Goal: Task Accomplishment & Management: Manage account settings

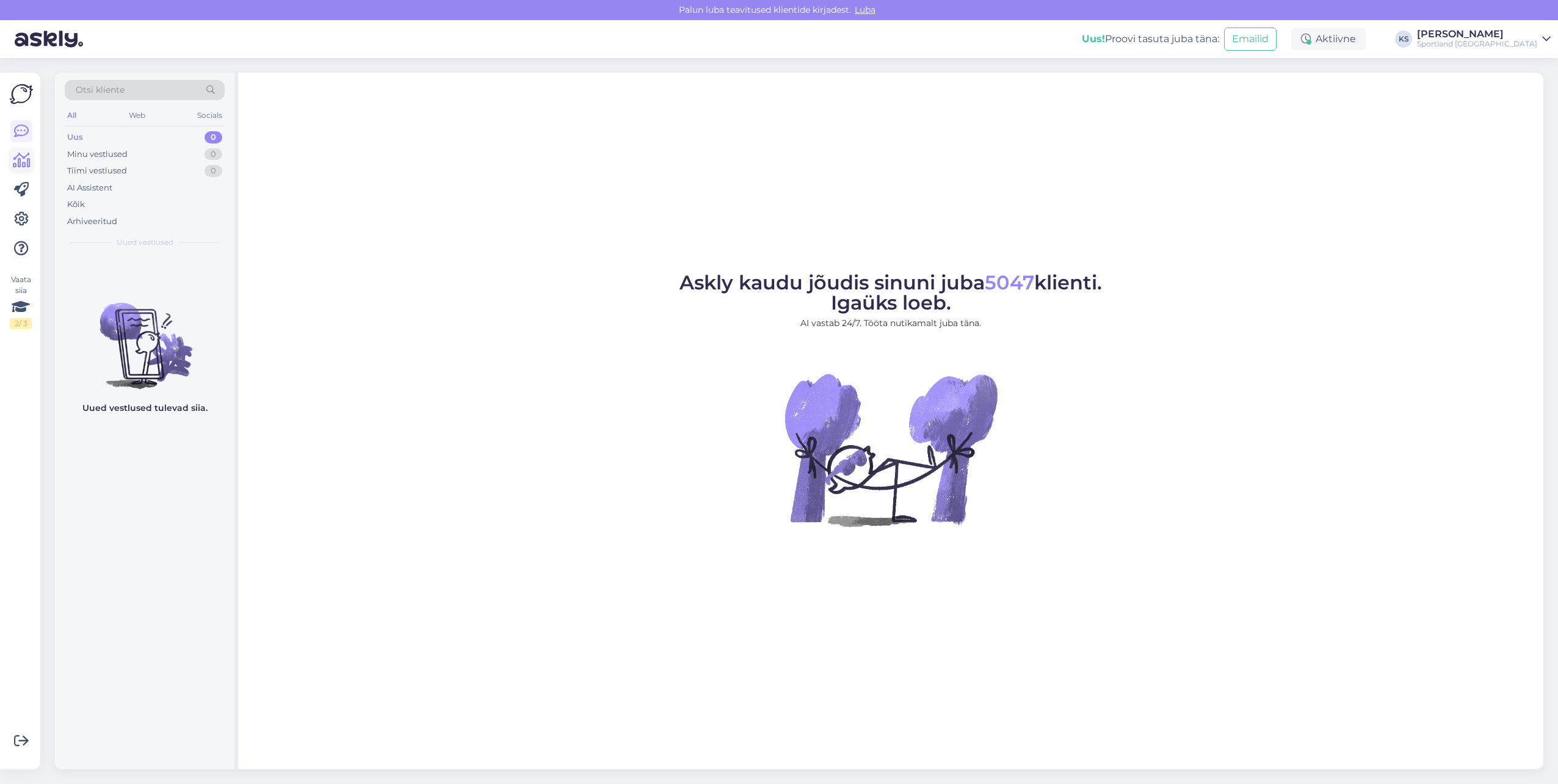
click at [13, 160] on icon at bounding box center [21, 160] width 18 height 15
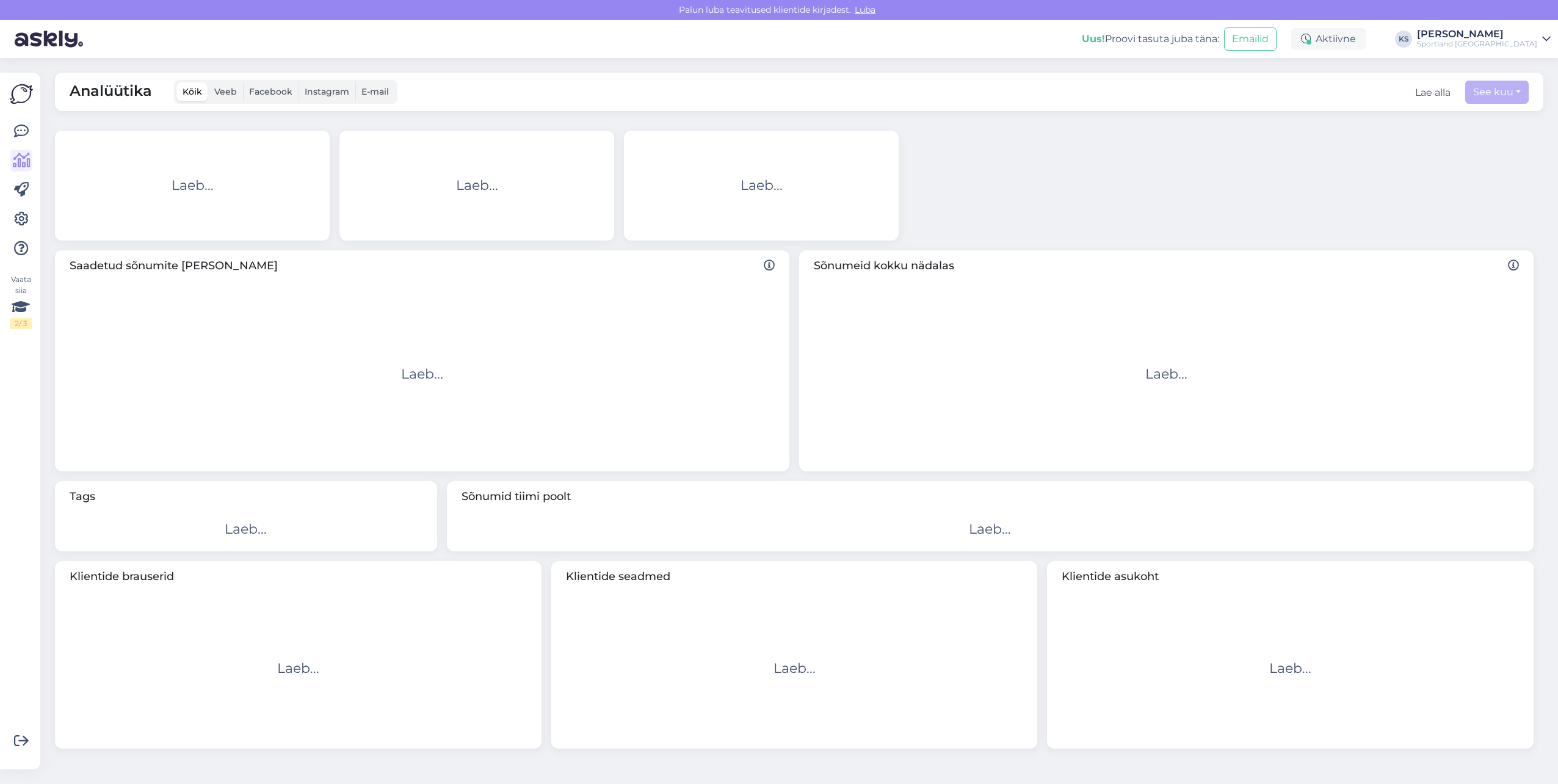
click at [4, 218] on div "Vaata siia 2 / 3 Võimalused Veendu, et Askly loob sulle väärtust. Sulge Ühenda …" at bounding box center [20, 420] width 40 height 696
click at [19, 214] on icon at bounding box center [21, 219] width 15 height 15
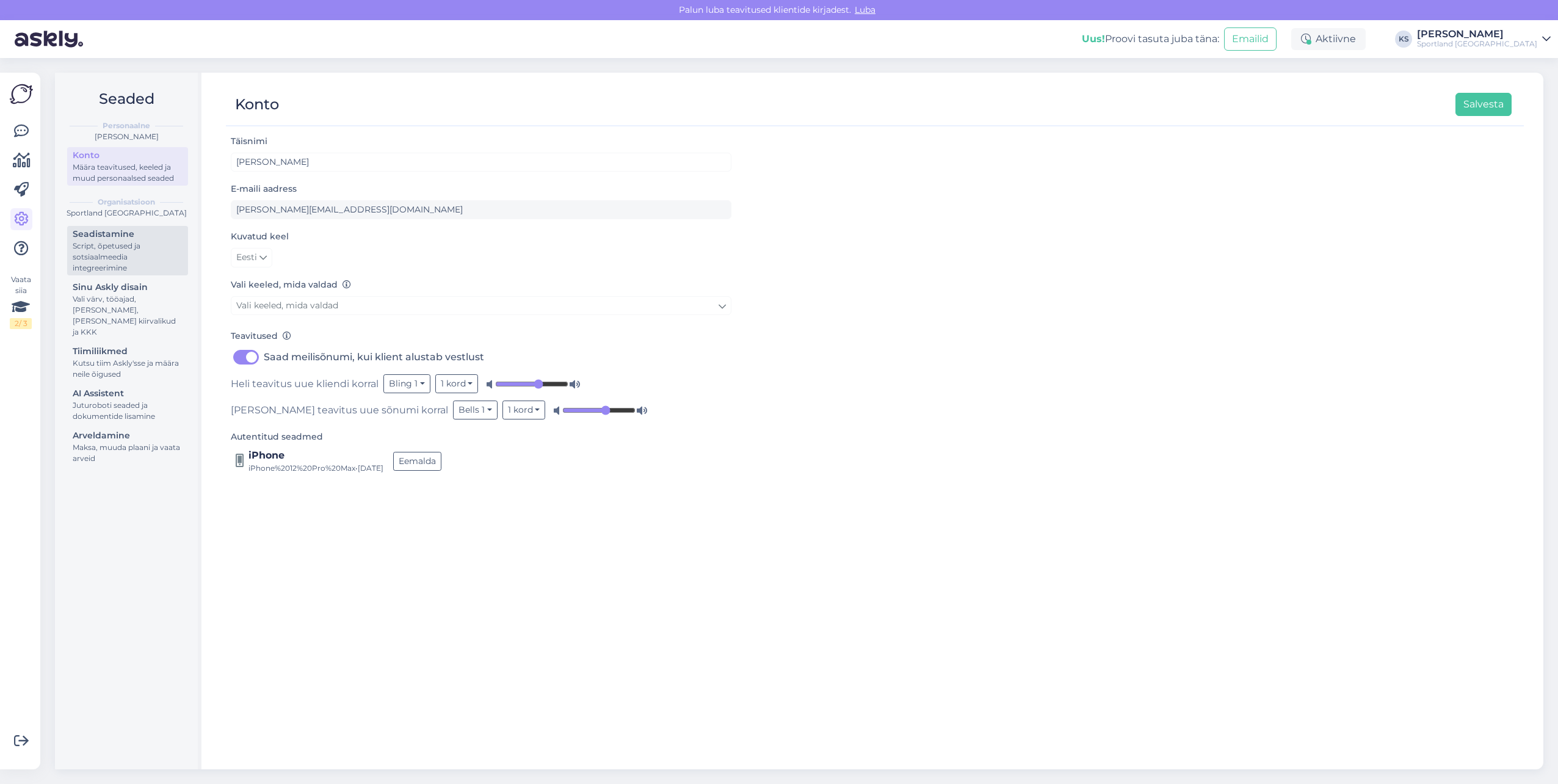
click at [118, 272] on div "Script, õpetused ja sotsiaalmeedia integreerimine" at bounding box center [127, 257] width 110 height 33
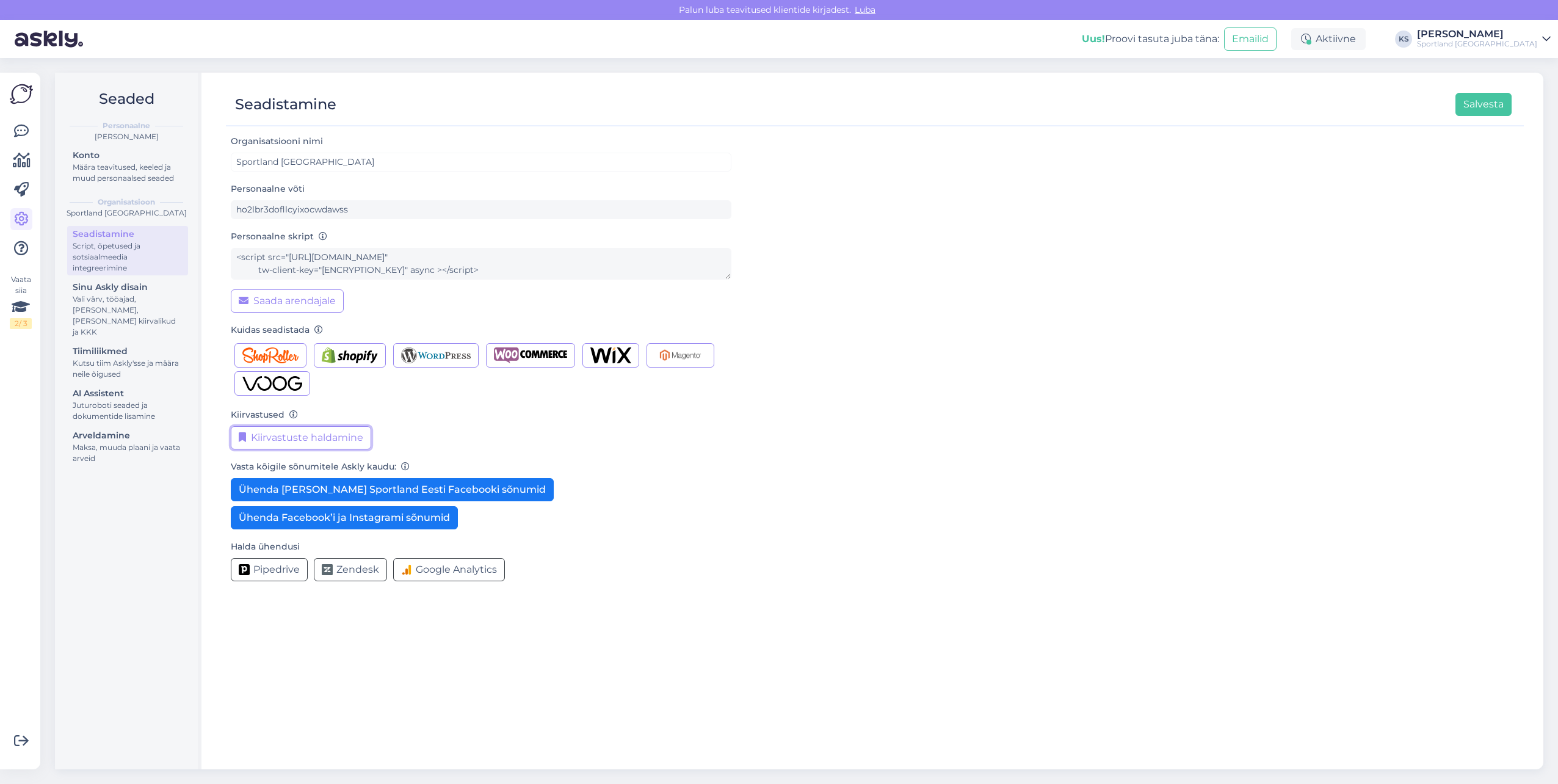
click at [306, 432] on button "Kiirvastuste haldamine" at bounding box center [301, 437] width 141 height 23
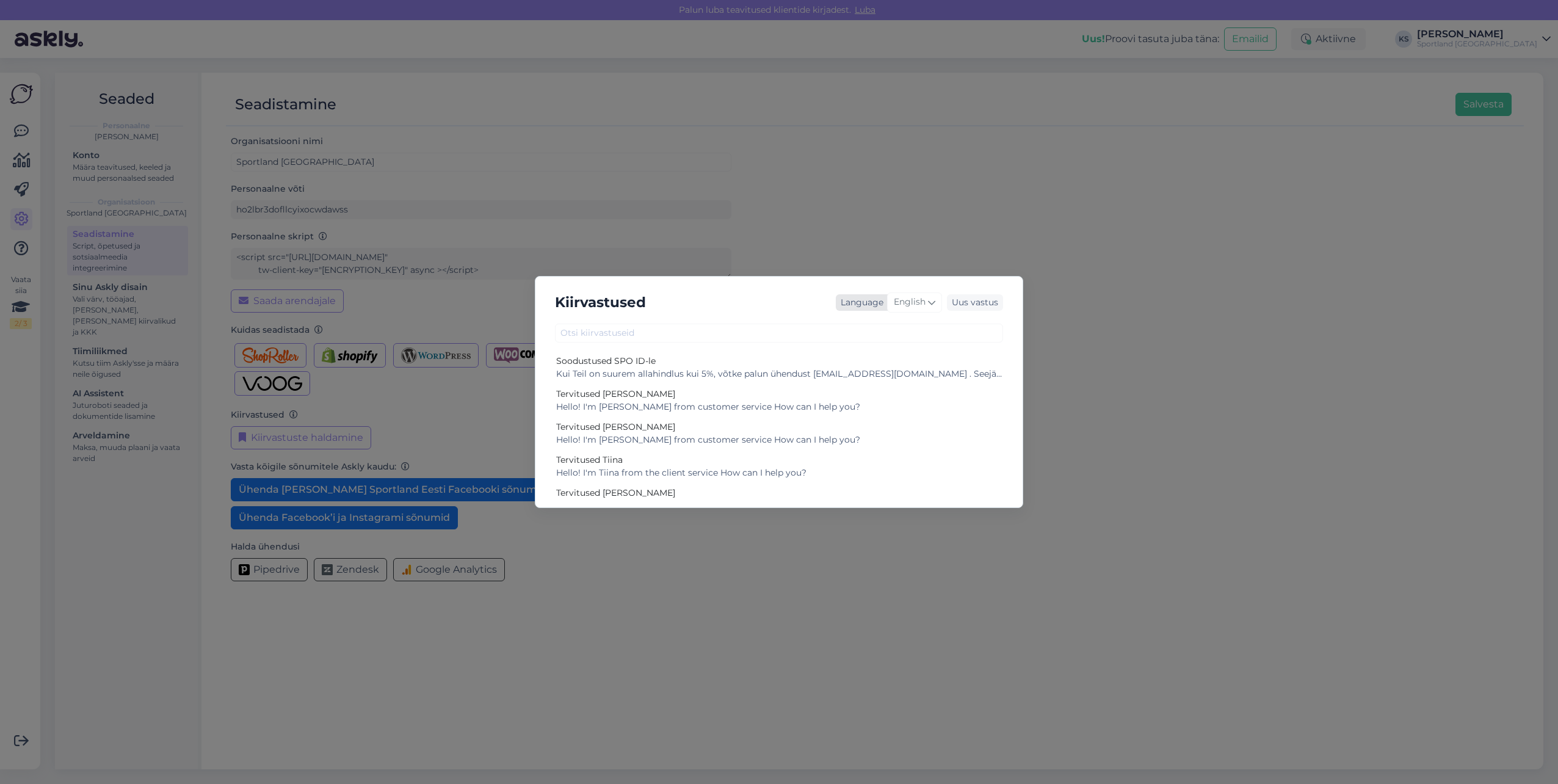
click at [927, 309] on div "English" at bounding box center [914, 302] width 55 height 20
type input "es"
click at [873, 367] on link "Estonian" at bounding box center [889, 376] width 135 height 20
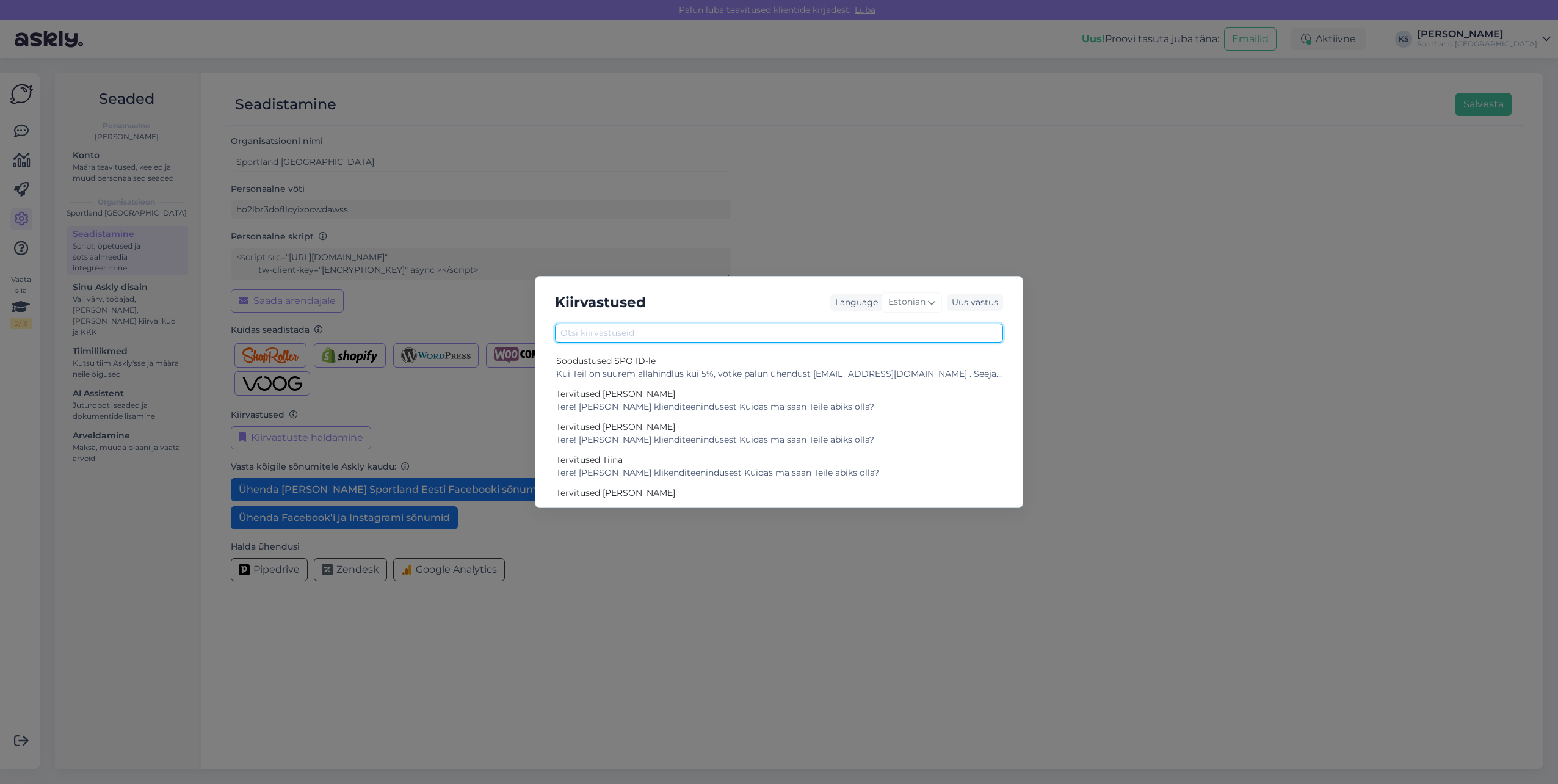
drag, startPoint x: 746, startPoint y: 335, endPoint x: 1434, endPoint y: 302, distance: 688.8
click at [746, 335] on input "text" at bounding box center [779, 332] width 448 height 19
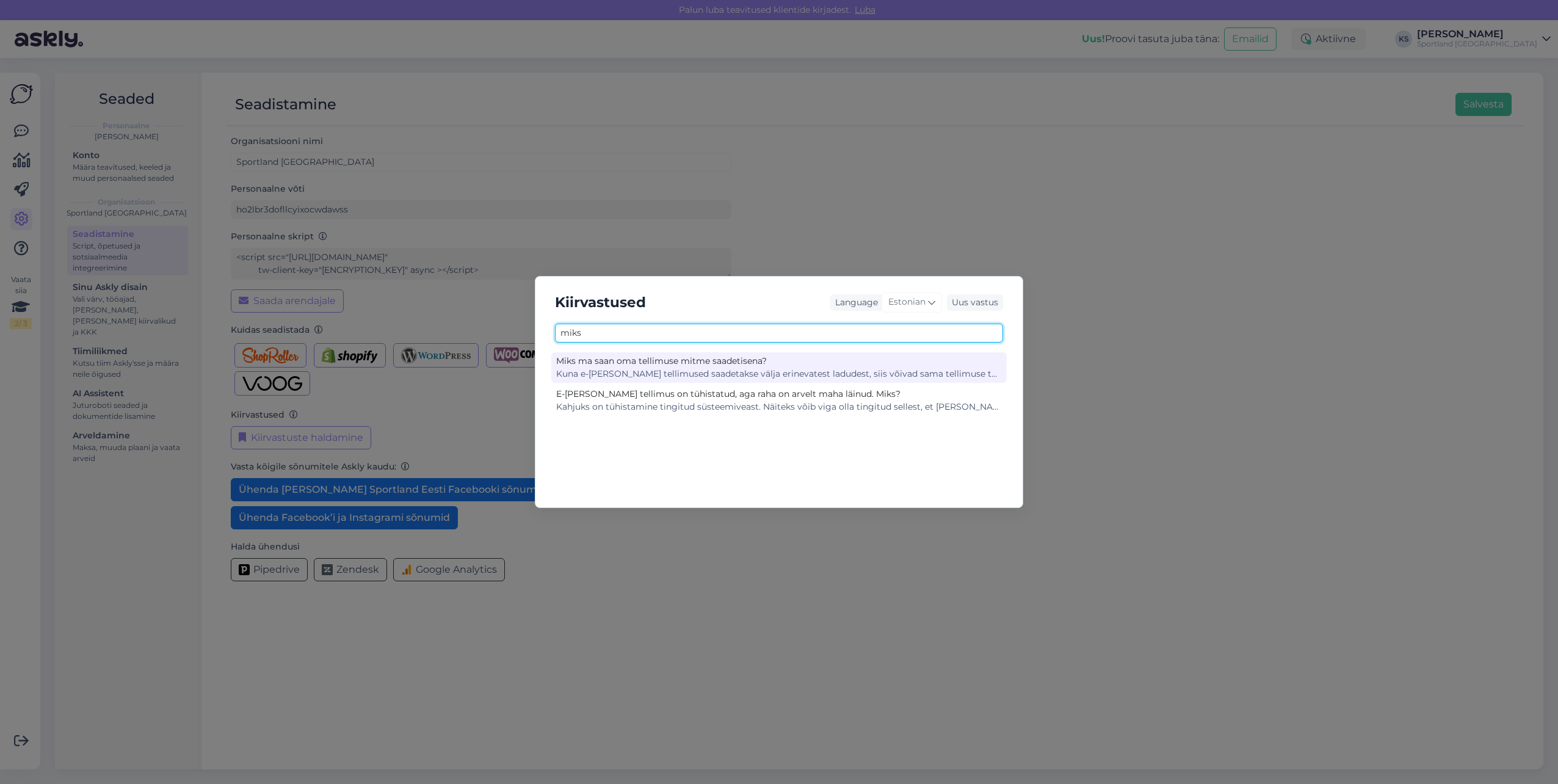
type input "miks"
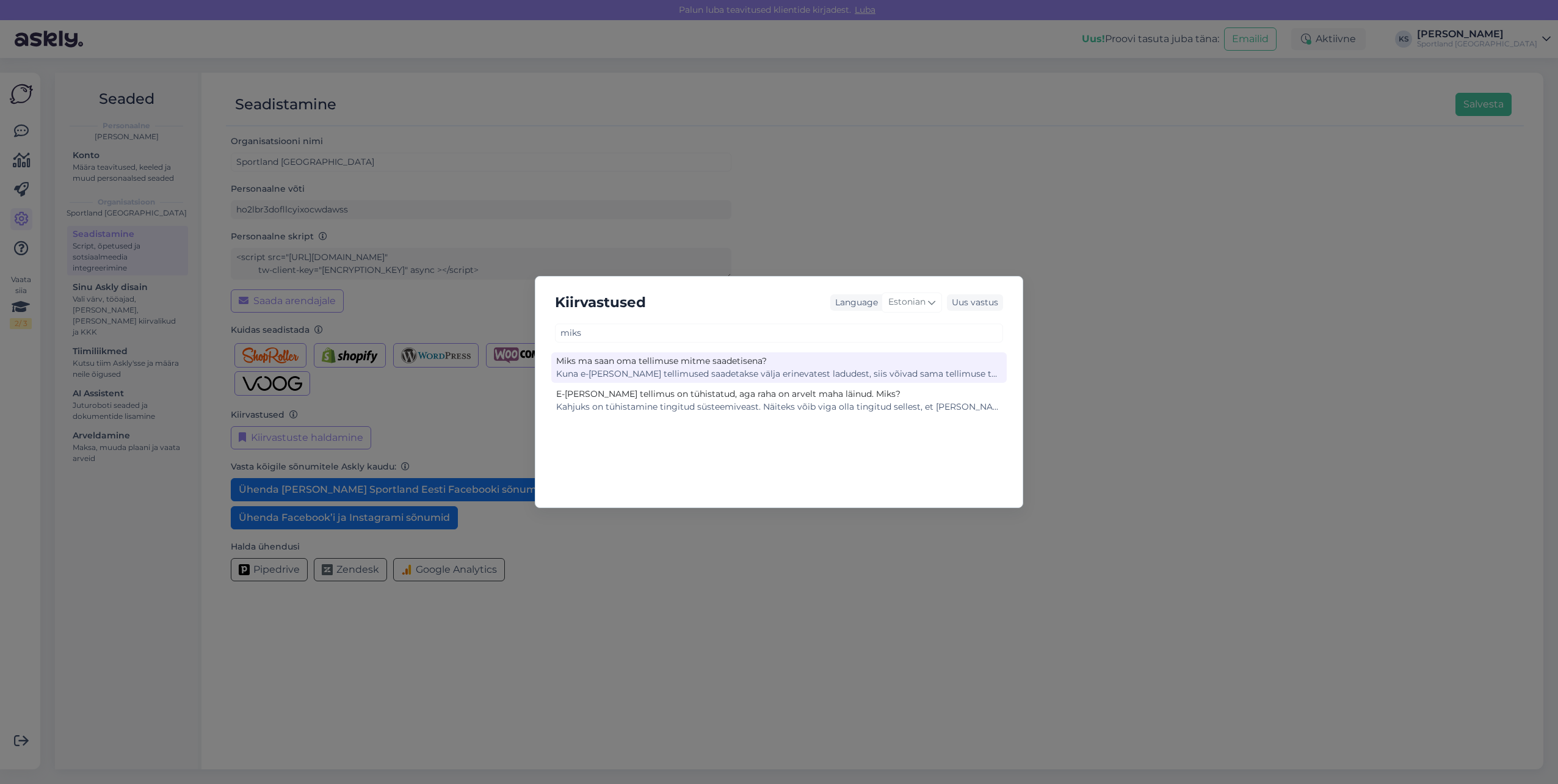
click at [699, 359] on div "Miks ma saan oma tellimuse mitme saadetisena?" at bounding box center [779, 360] width 445 height 13
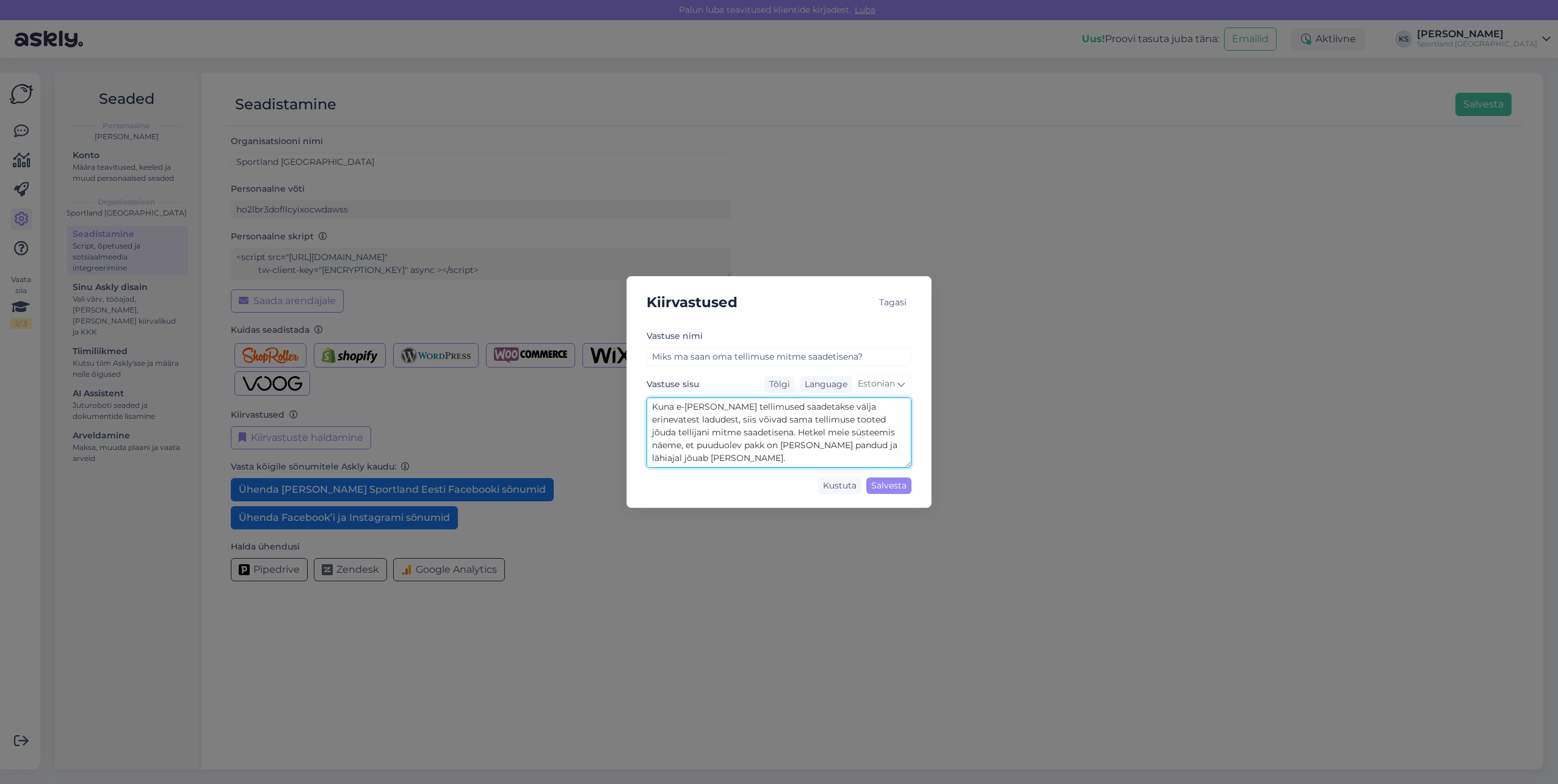
drag, startPoint x: 649, startPoint y: 400, endPoint x: 913, endPoint y: 501, distance: 282.7
click at [913, 501] on div "Kiirvastused Tagasi [PERSON_NAME] [PERSON_NAME] ma saan oma tellimuse mitme saa…" at bounding box center [779, 392] width 306 height 232
click at [1195, 184] on div "Kiirvastused Tagasi [PERSON_NAME] [PERSON_NAME] ma saan oma tellimuse mitme saa…" at bounding box center [779, 392] width 1558 height 784
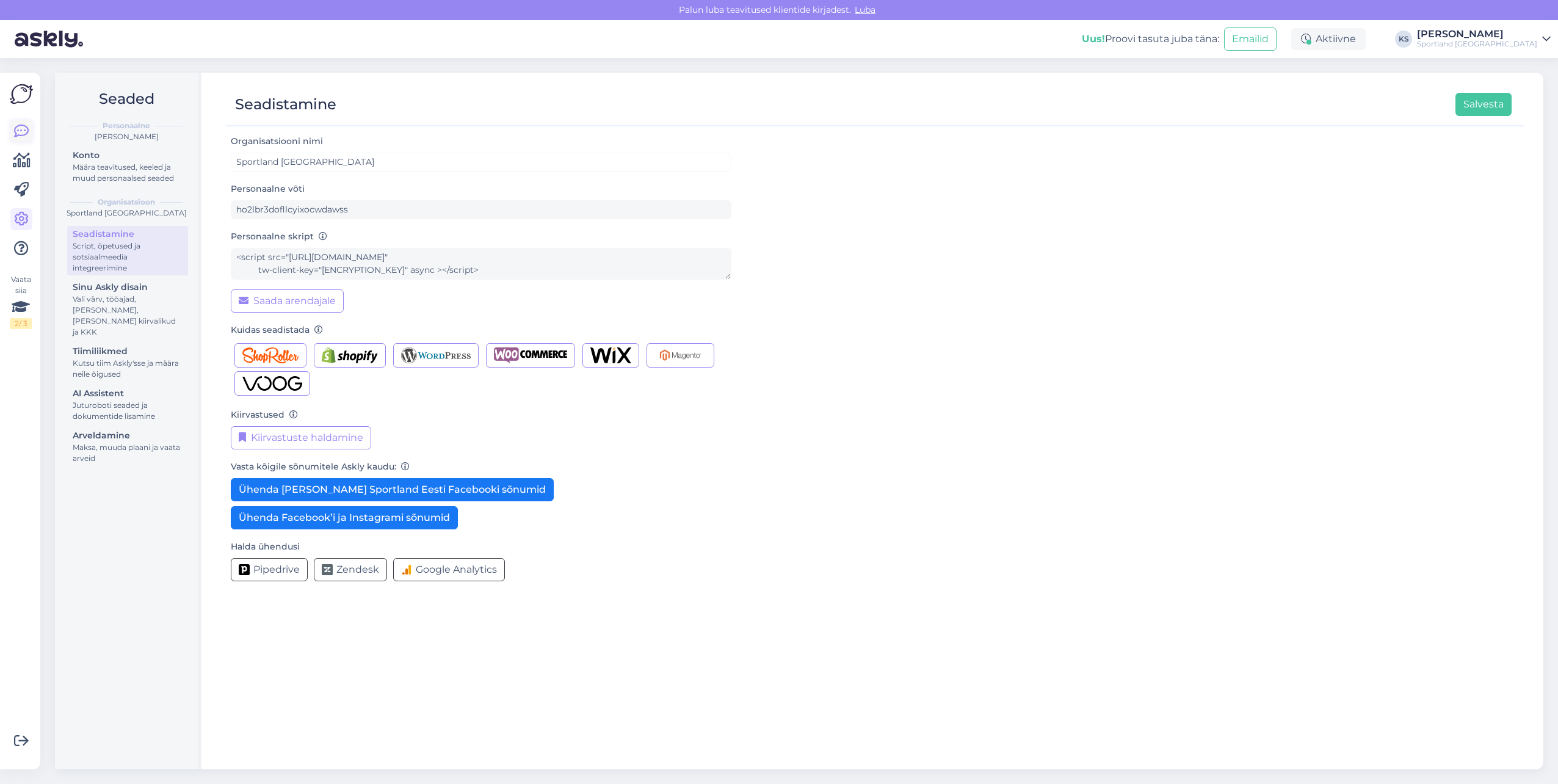
click at [18, 127] on icon at bounding box center [21, 131] width 15 height 15
